Goal: Book appointment/travel/reservation

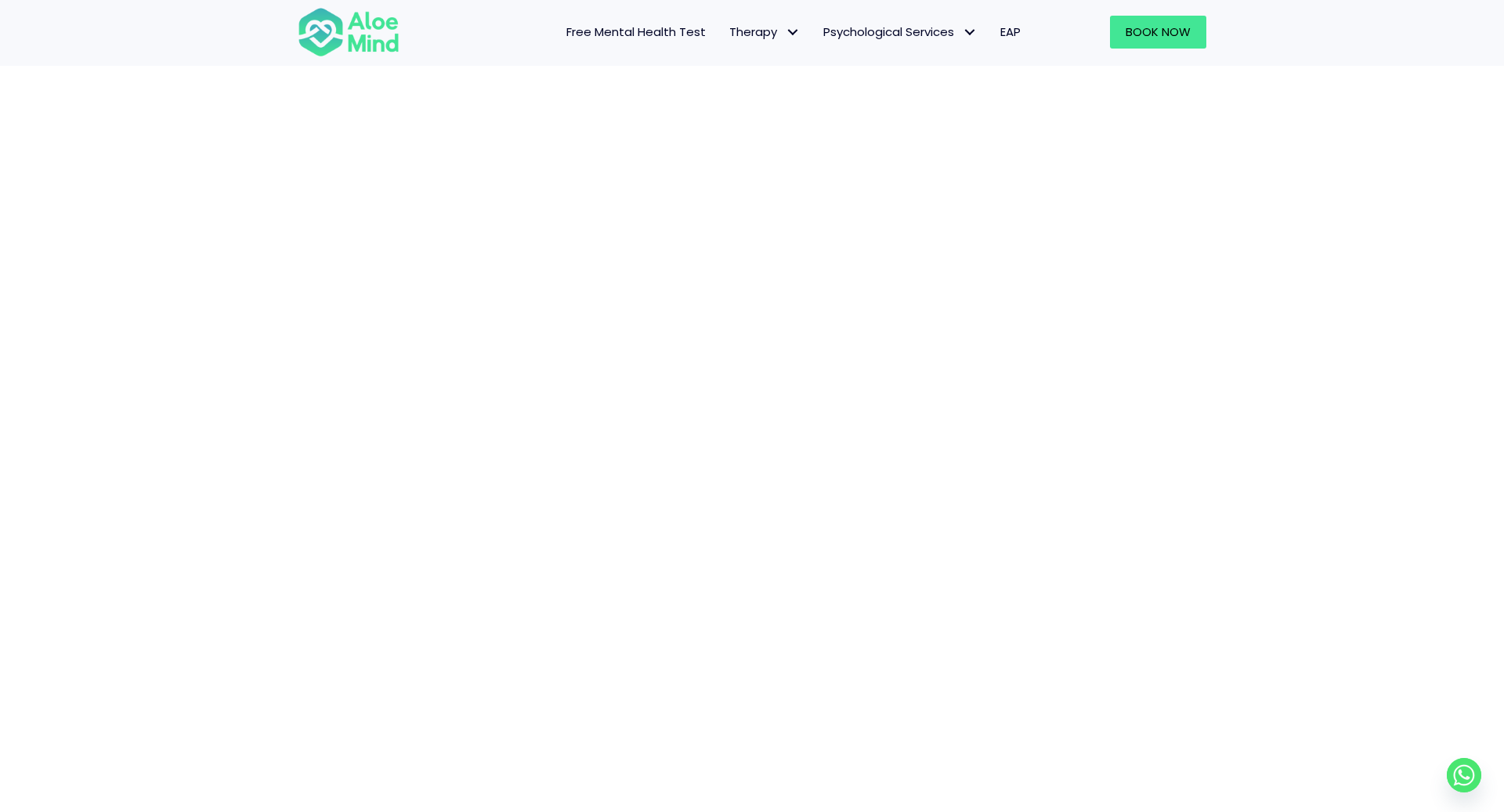
scroll to position [372, 0]
click at [1248, 256] on div "Book a session" at bounding box center [752, 396] width 1504 height 1361
